Goal: Navigation & Orientation: Find specific page/section

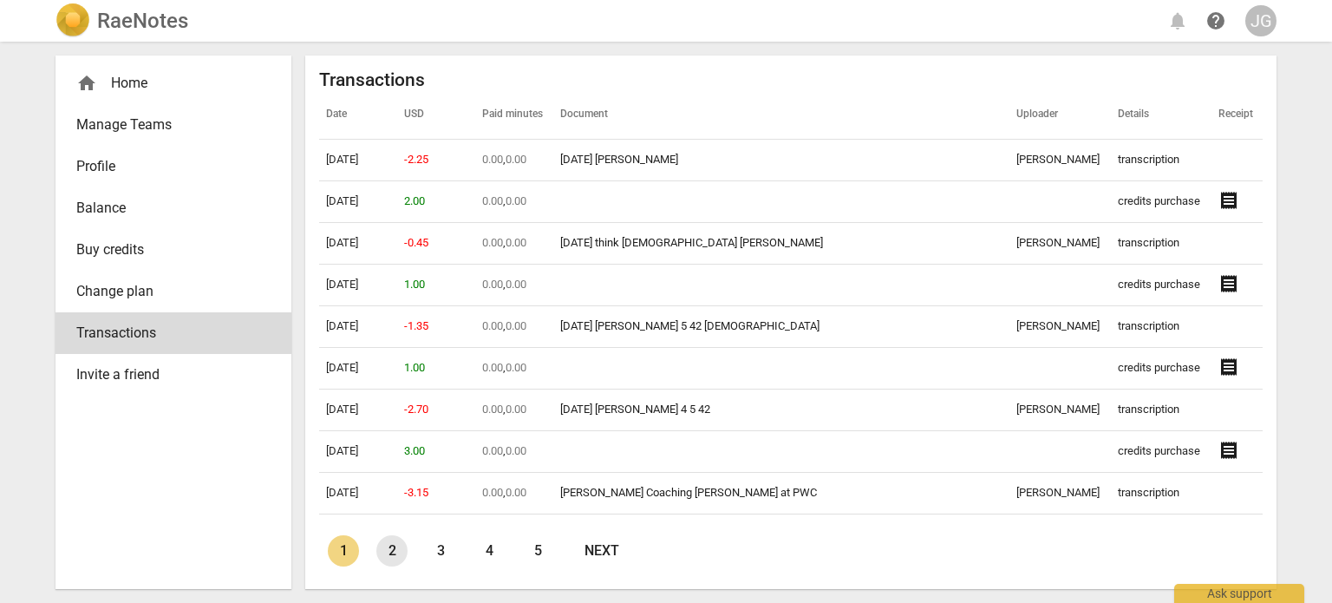
click at [386, 547] on link "2" at bounding box center [391, 550] width 31 height 31
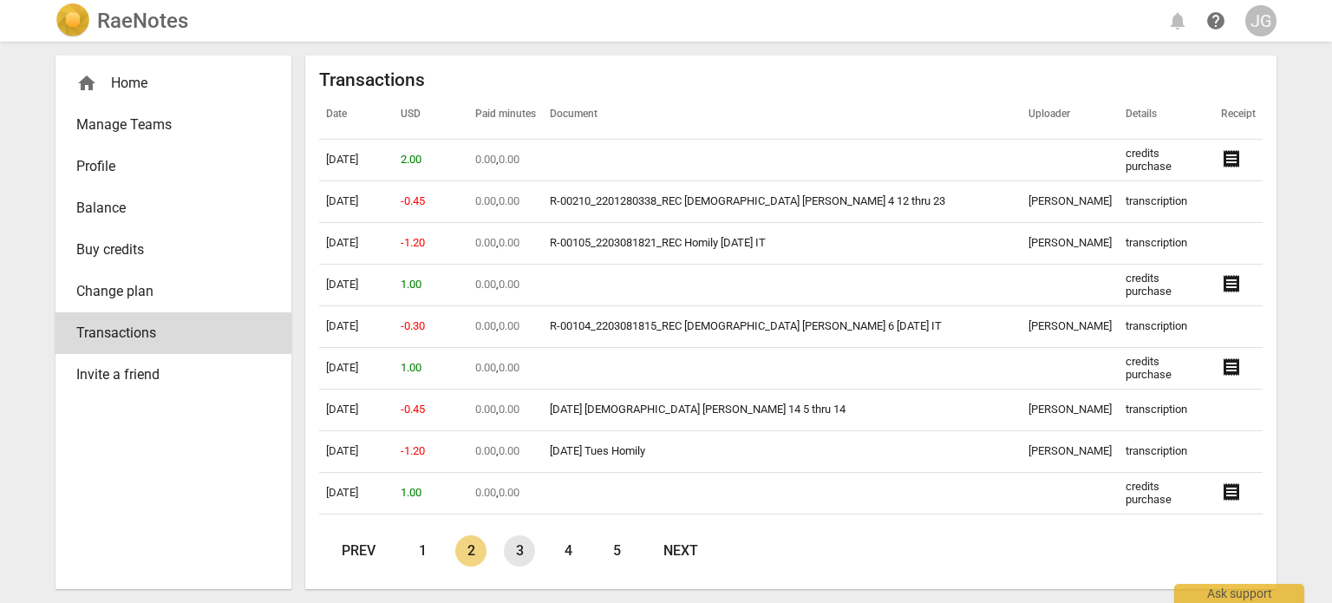
click at [521, 554] on link "3" at bounding box center [519, 550] width 31 height 31
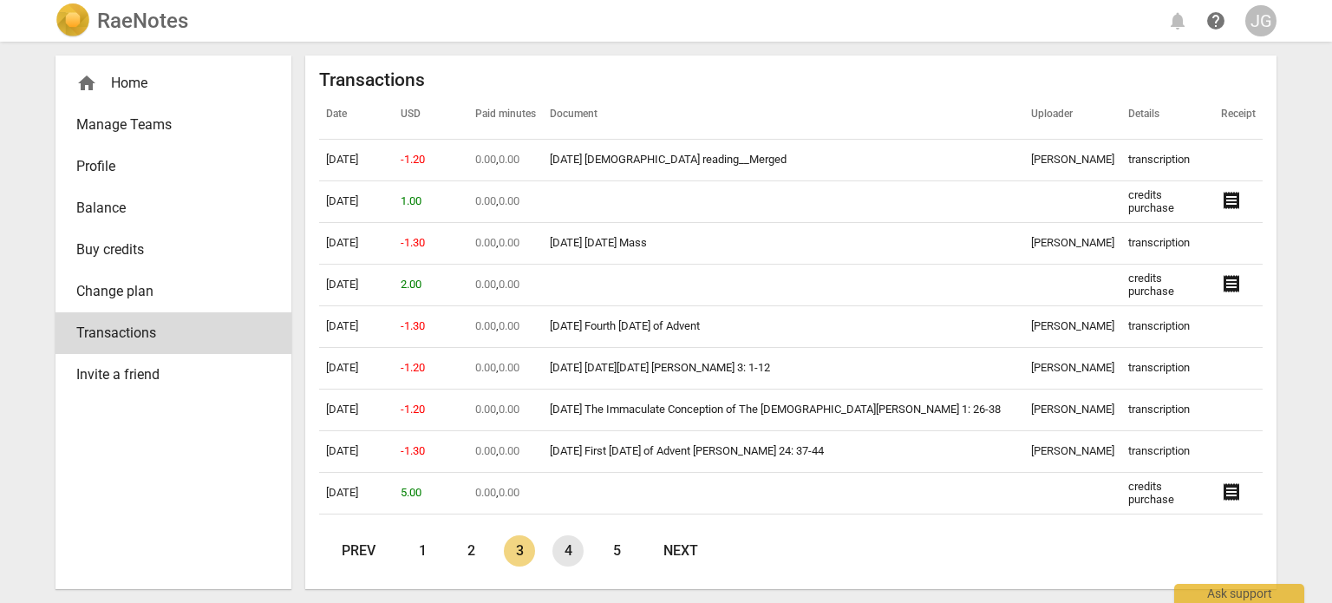
click at [563, 549] on link "4" at bounding box center [567, 550] width 31 height 31
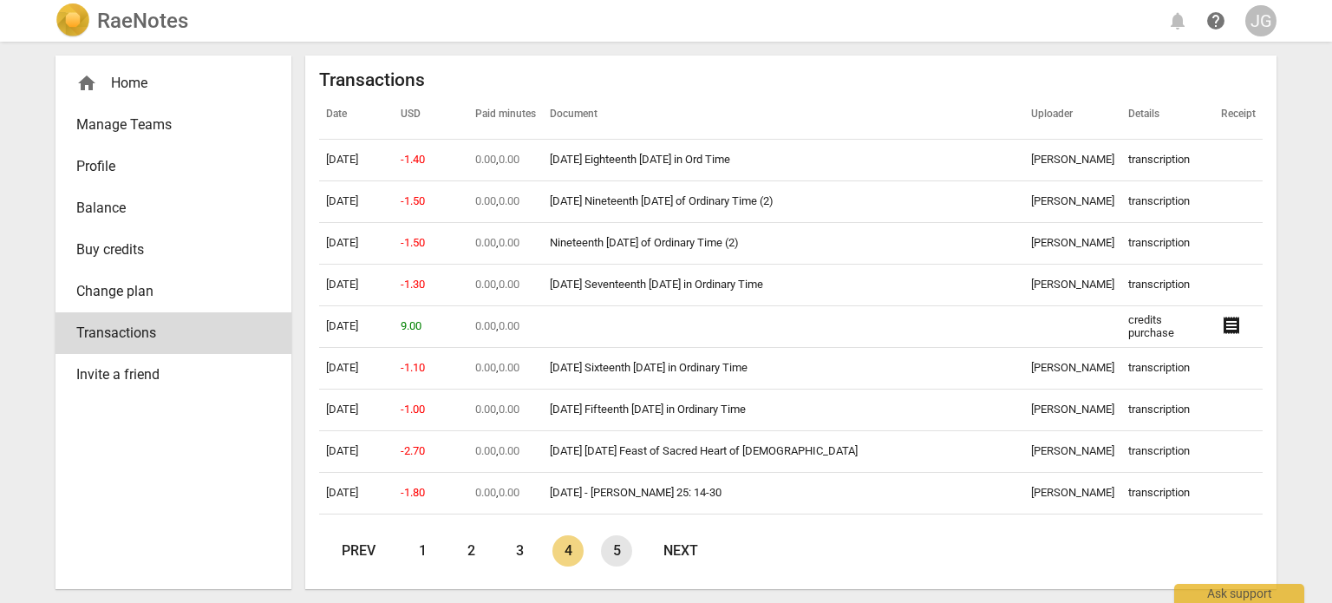
click at [613, 550] on link "5" at bounding box center [616, 550] width 31 height 31
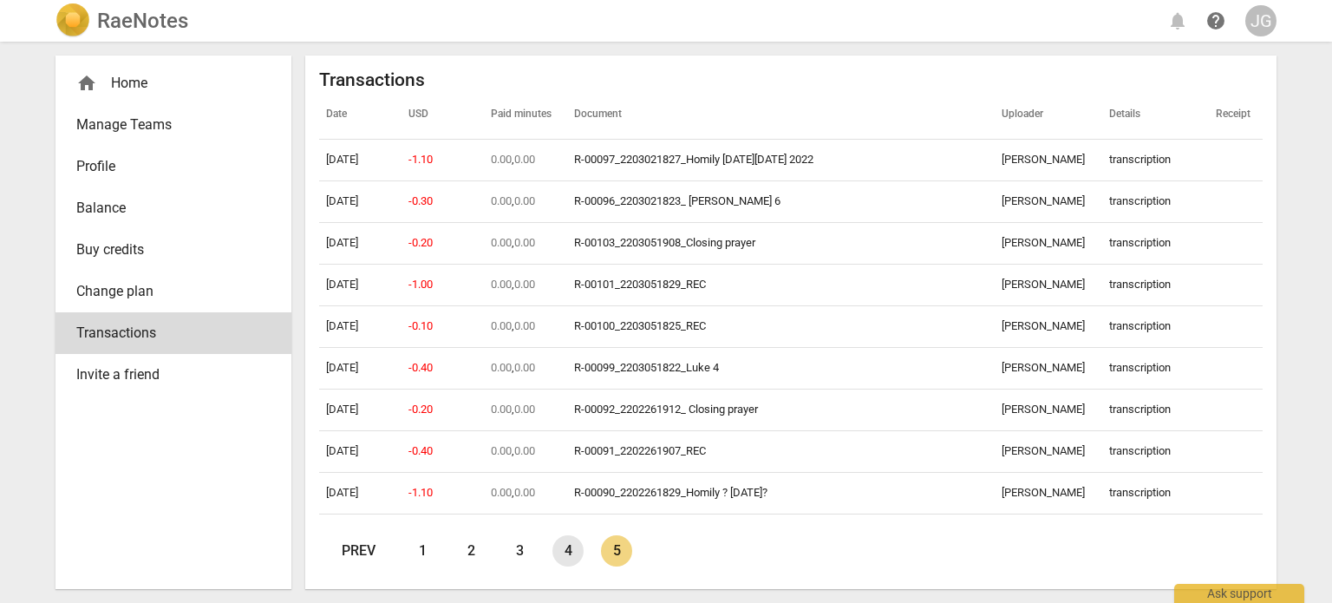
click at [569, 549] on link "4" at bounding box center [567, 550] width 31 height 31
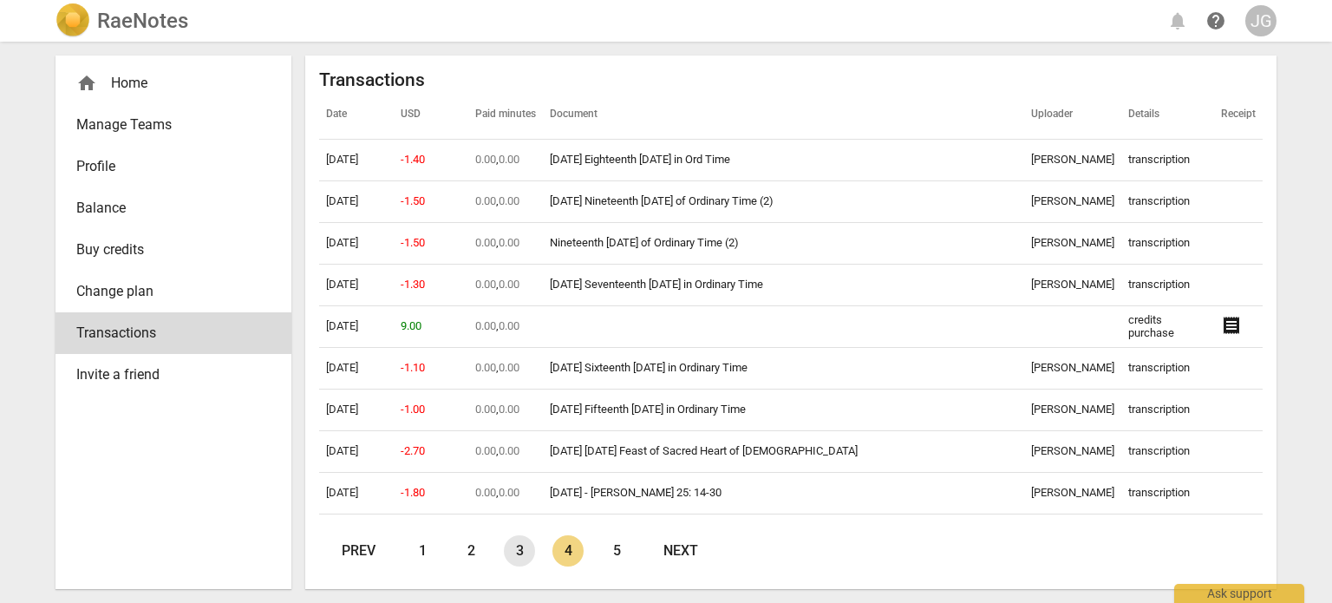
click at [520, 549] on link "3" at bounding box center [519, 550] width 31 height 31
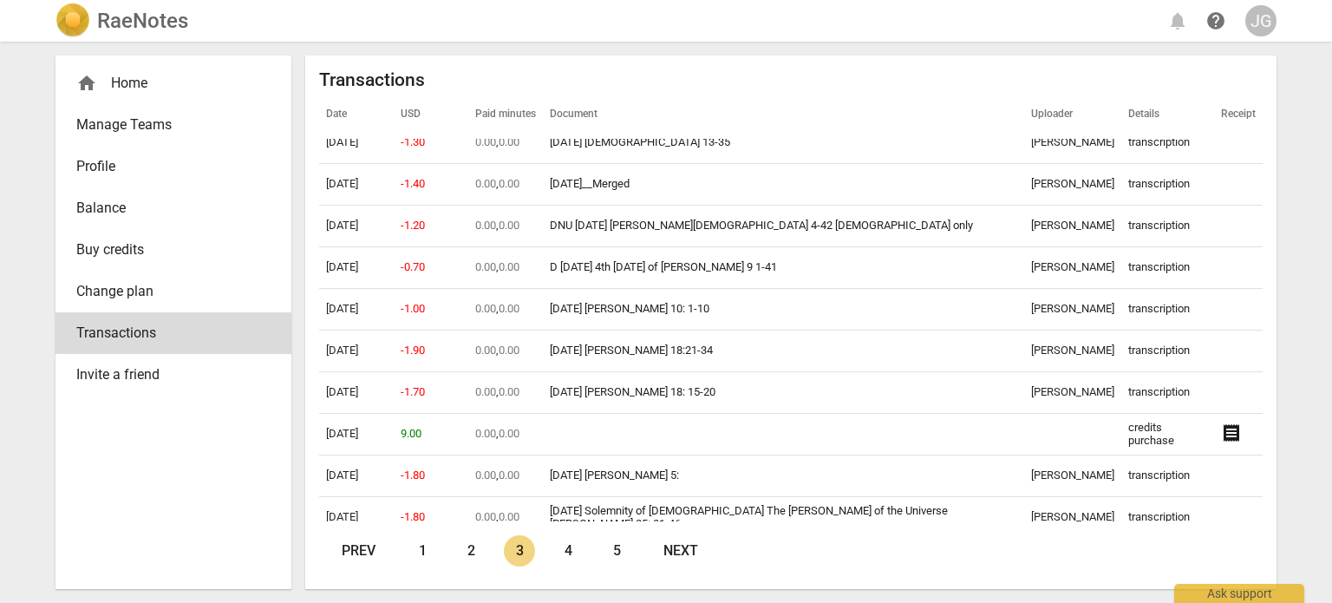
scroll to position [3780, 0]
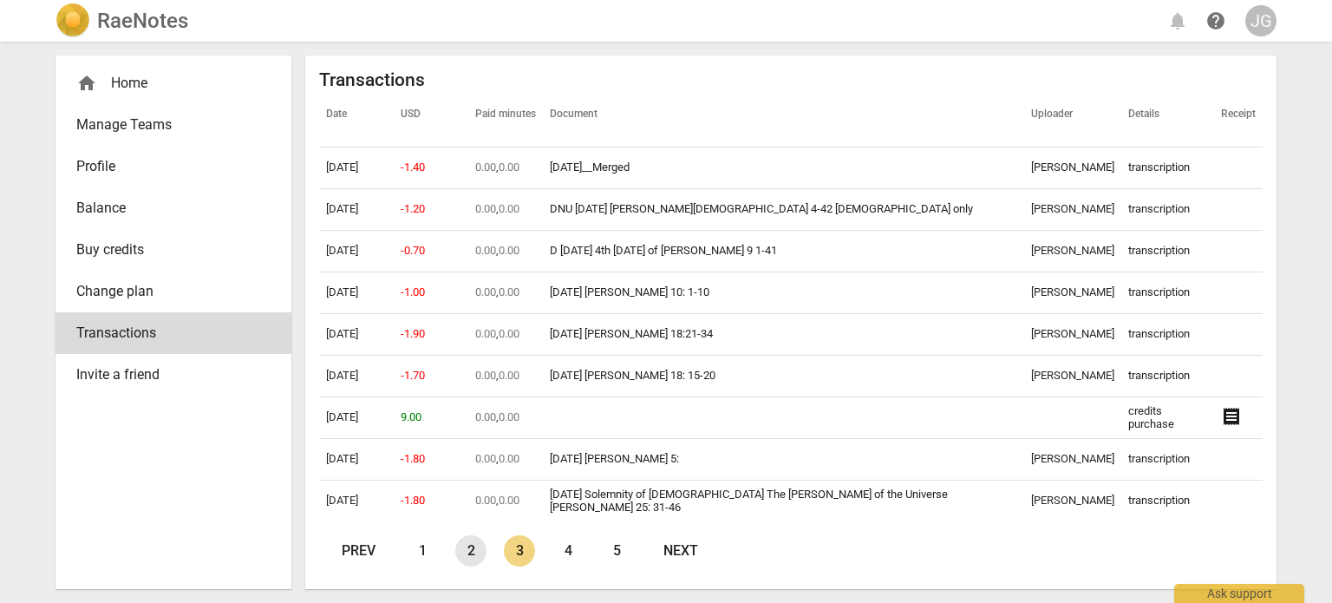
click at [473, 542] on link "2" at bounding box center [470, 550] width 31 height 31
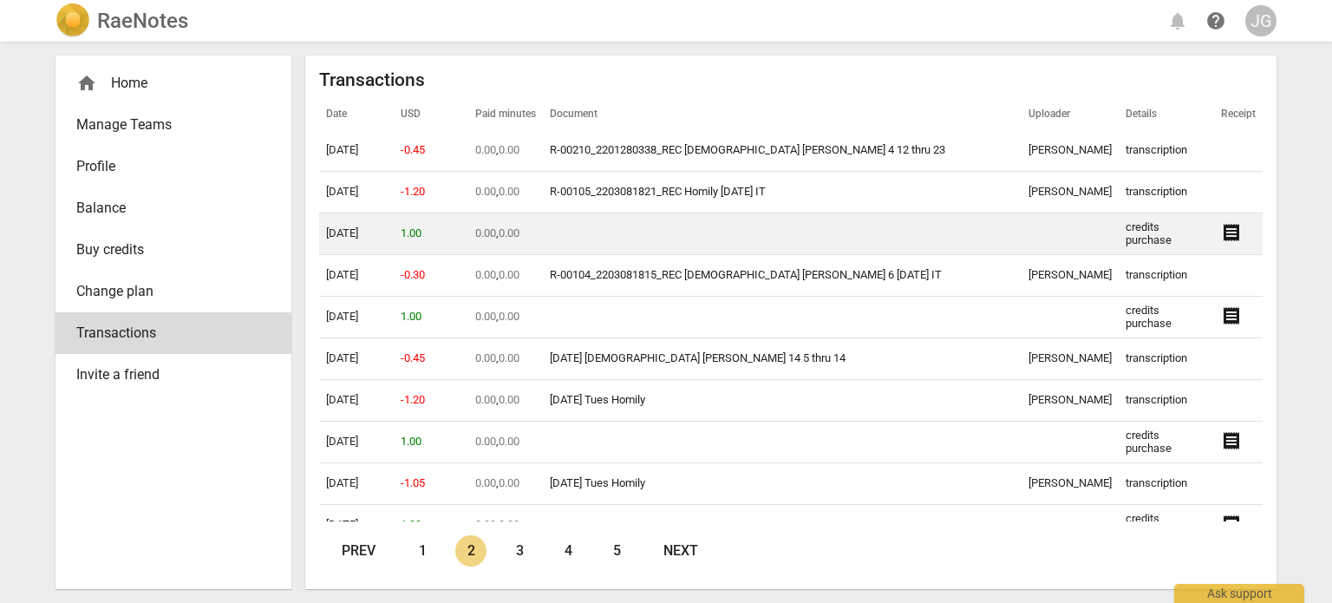
scroll to position [0, 0]
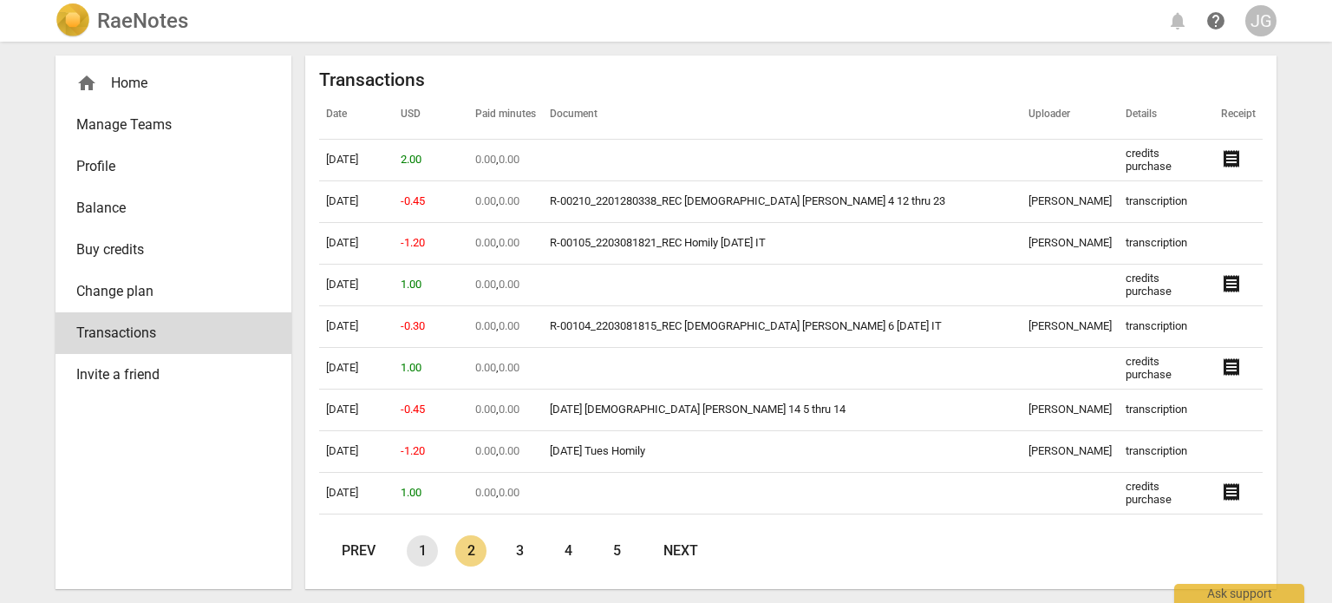
click at [422, 545] on link "1" at bounding box center [422, 550] width 31 height 31
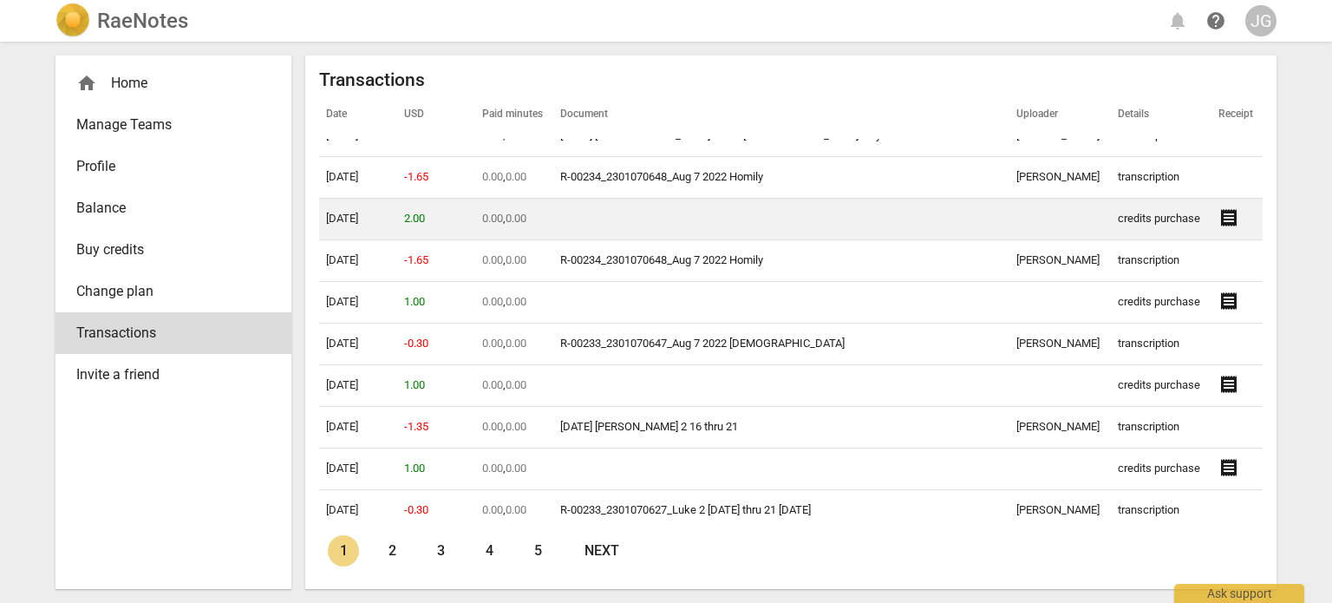
scroll to position [3780, 0]
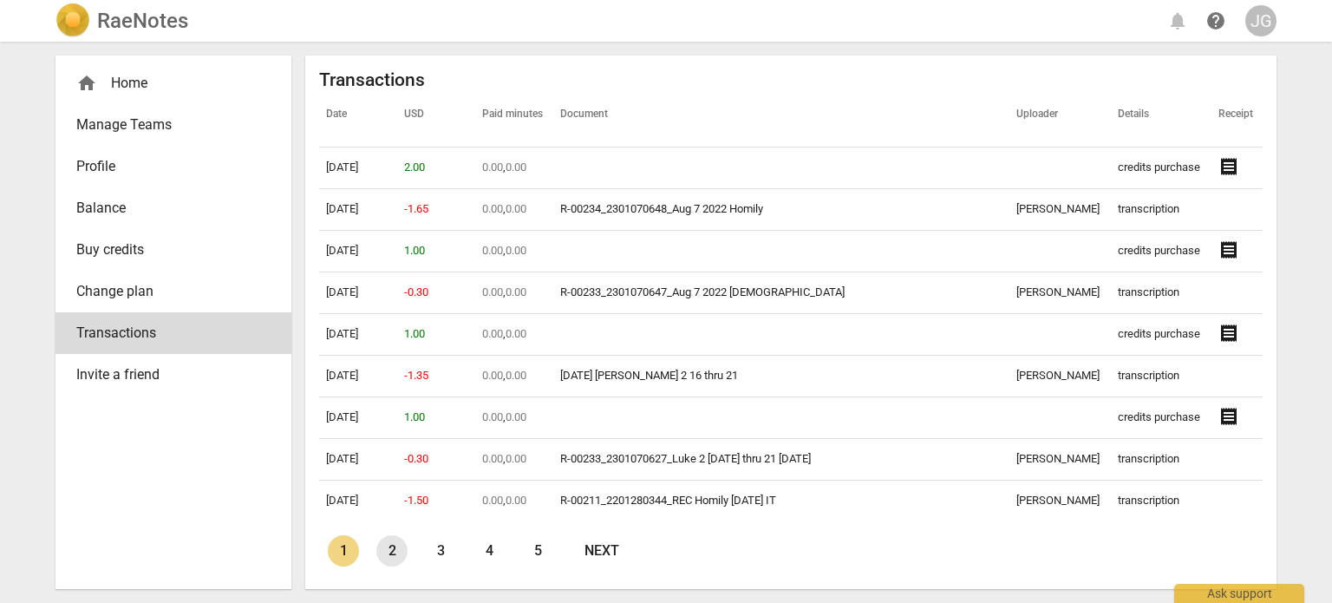
click at [388, 551] on link "2" at bounding box center [391, 550] width 31 height 31
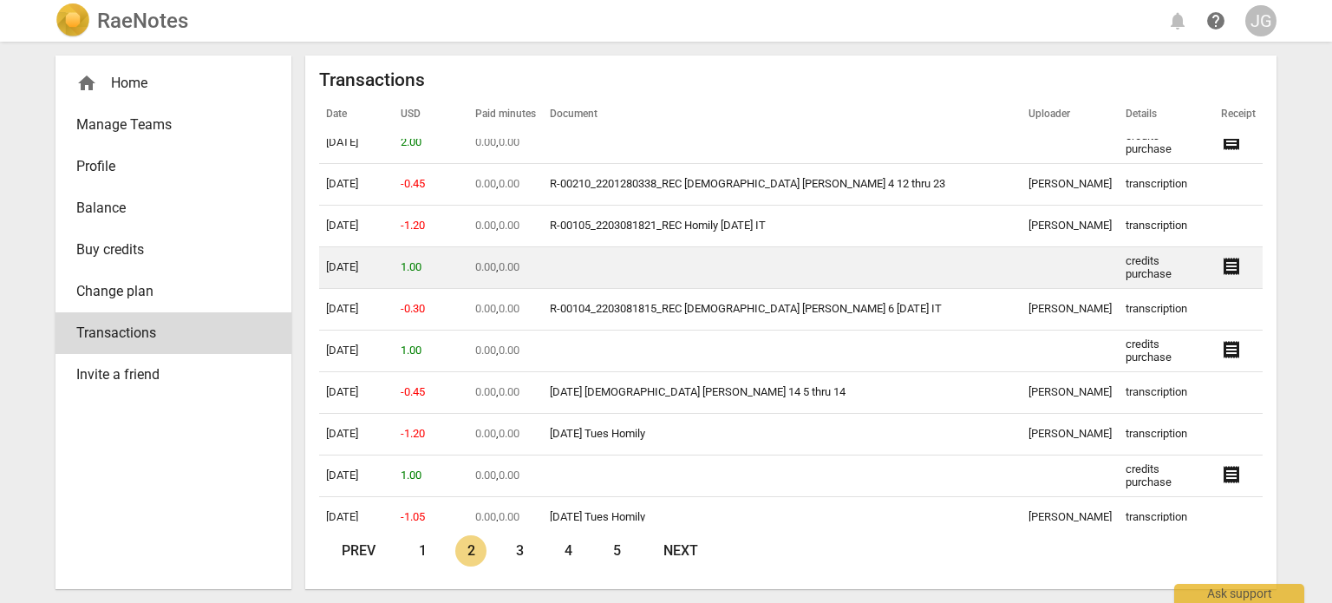
scroll to position [0, 0]
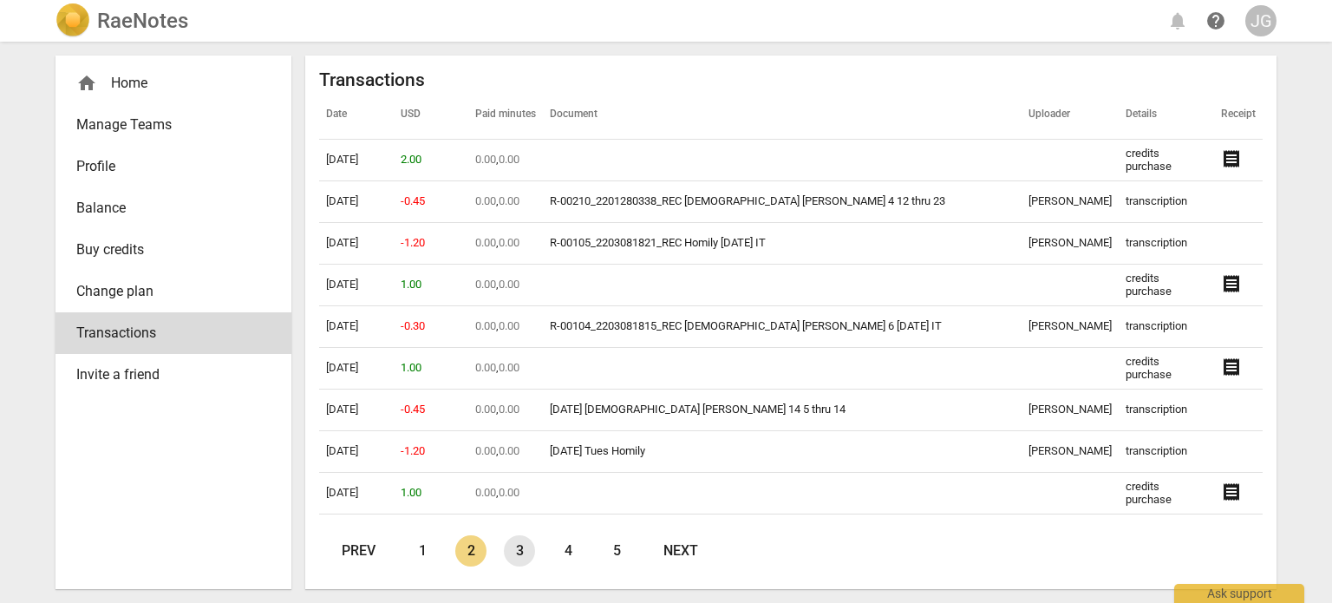
click at [524, 549] on link "3" at bounding box center [519, 550] width 31 height 31
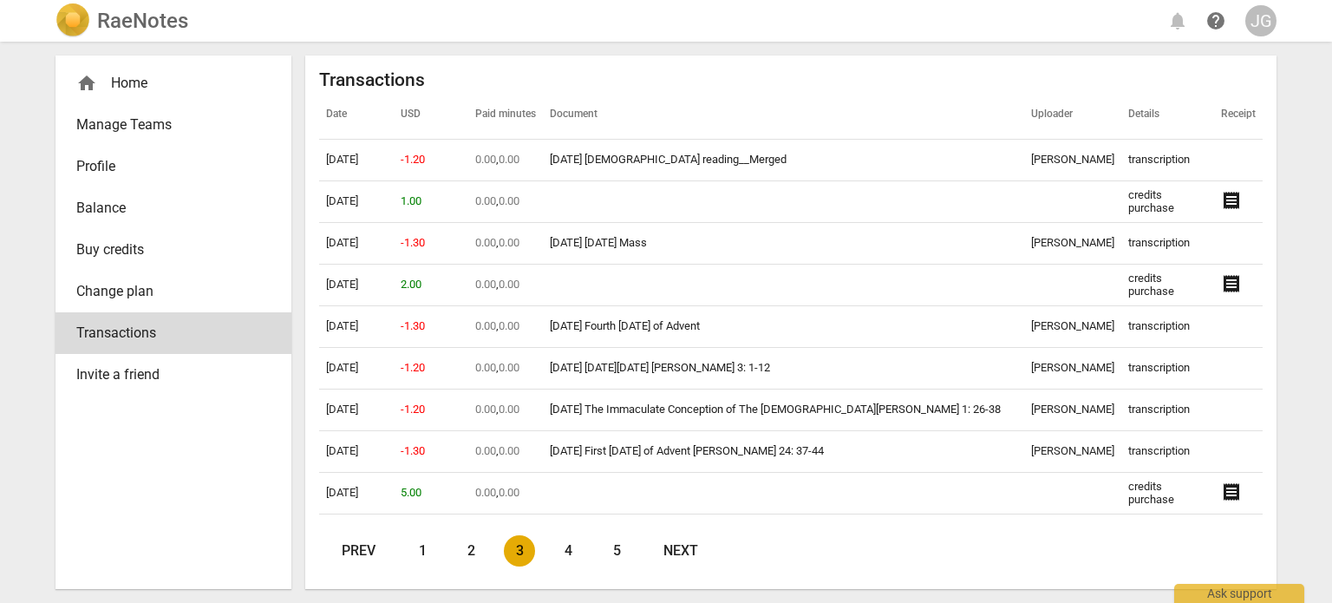
click at [522, 551] on link "3" at bounding box center [519, 550] width 31 height 31
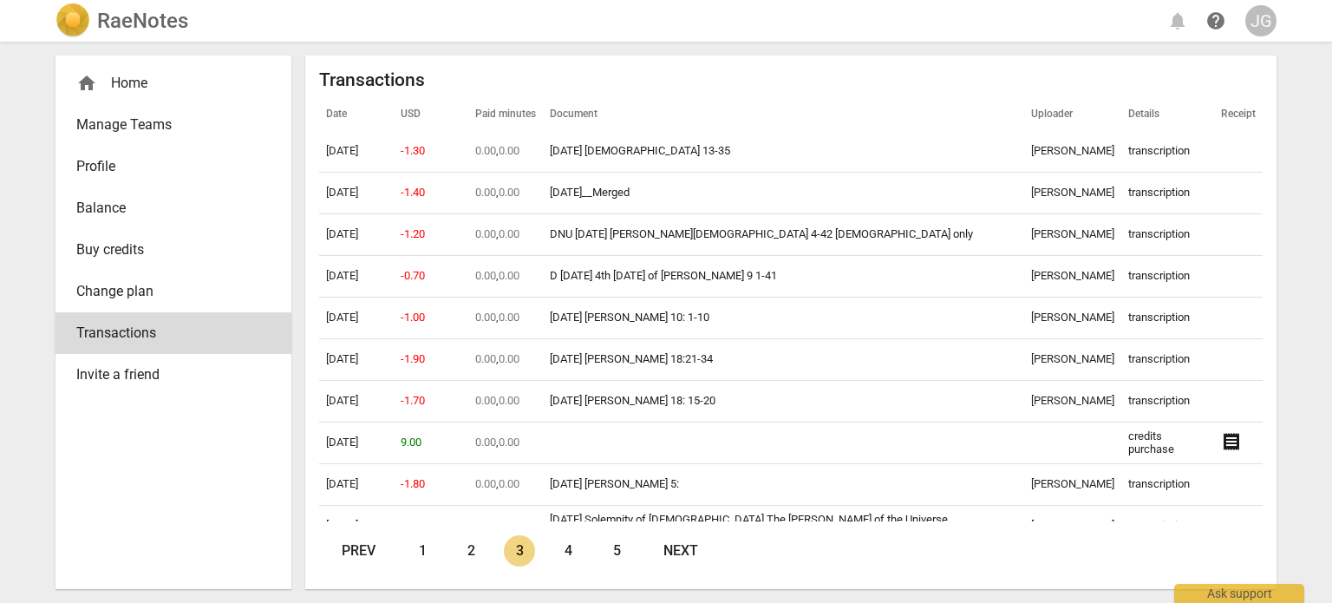
scroll to position [3780, 0]
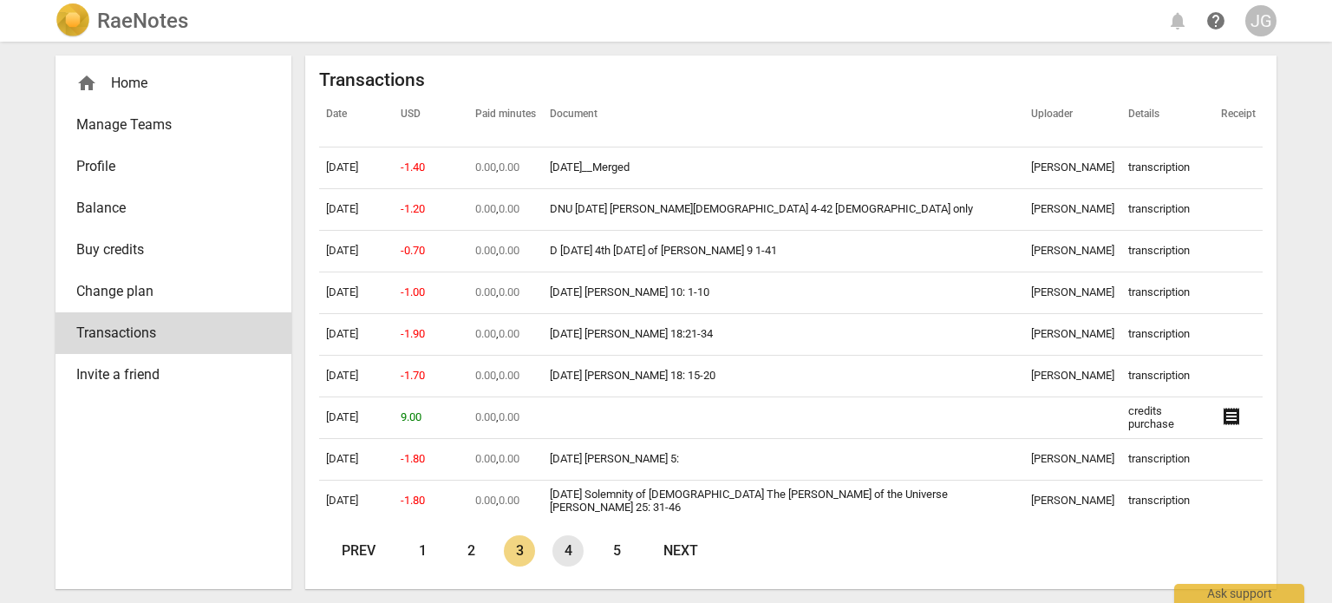
click at [573, 544] on link "4" at bounding box center [567, 550] width 31 height 31
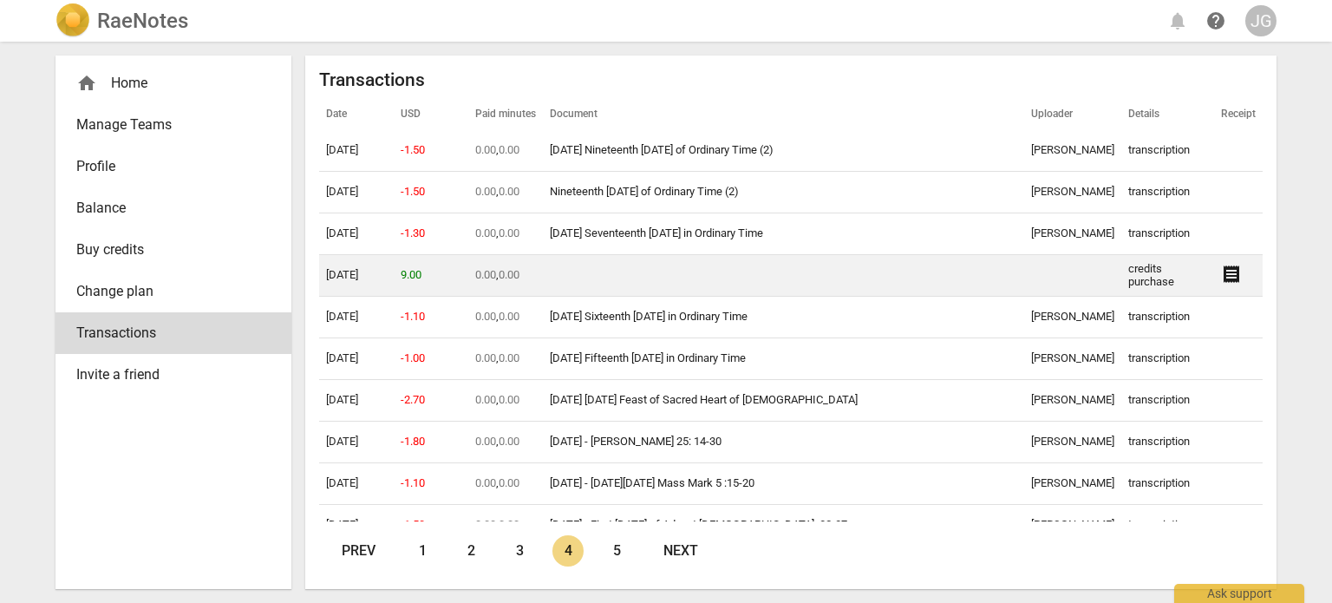
scroll to position [0, 0]
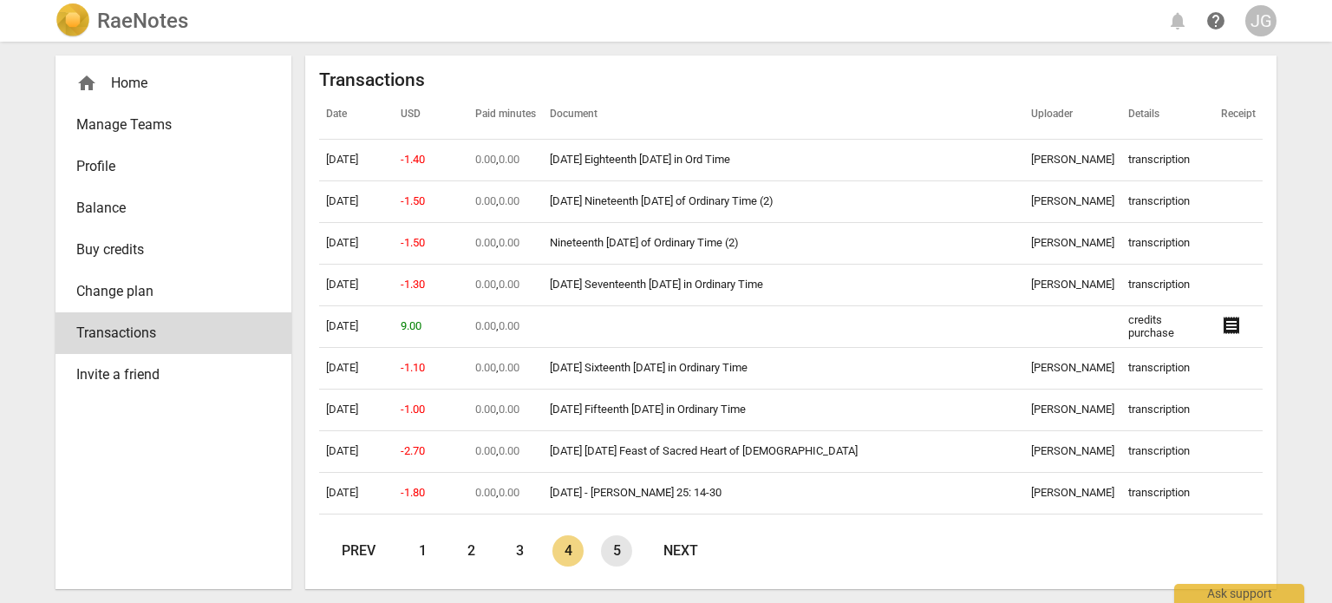
click at [620, 551] on link "5" at bounding box center [616, 550] width 31 height 31
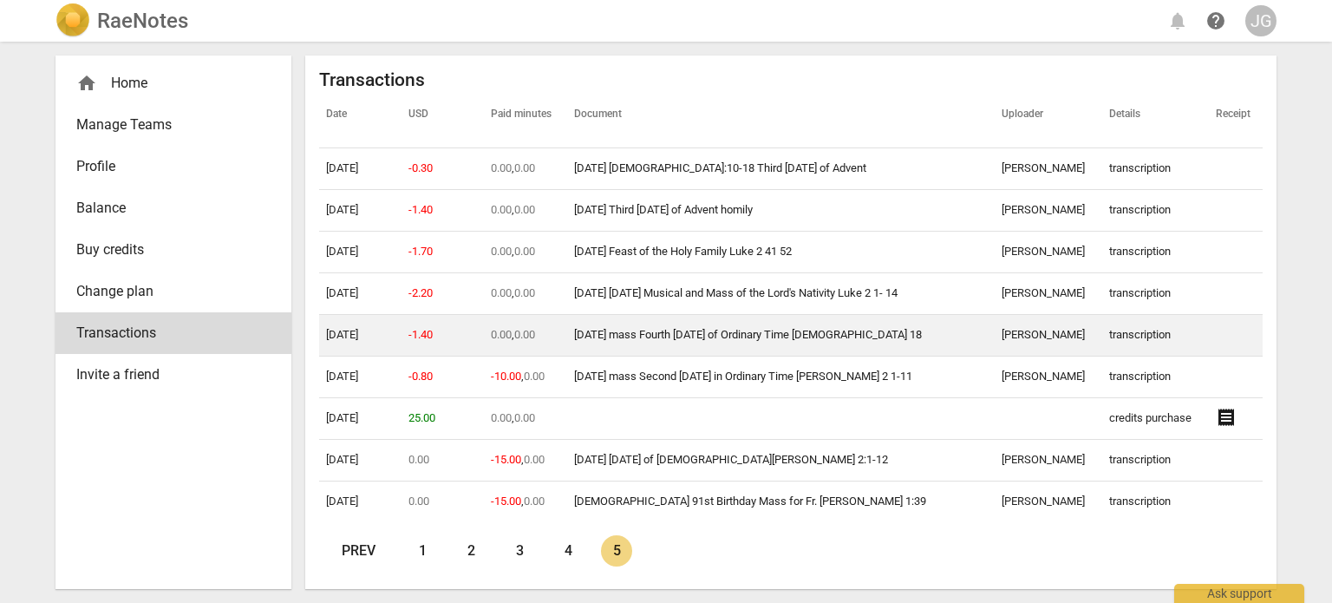
scroll to position [658, 0]
